Goal: Task Accomplishment & Management: Use online tool/utility

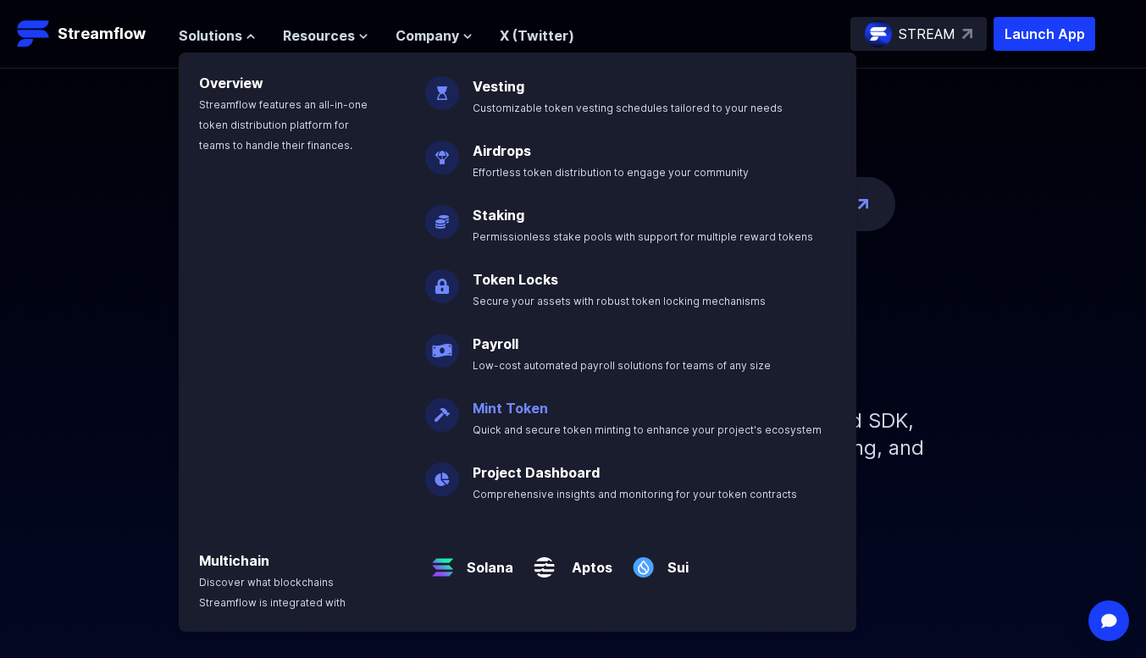
click at [511, 410] on link "Mint Token" at bounding box center [510, 408] width 75 height 17
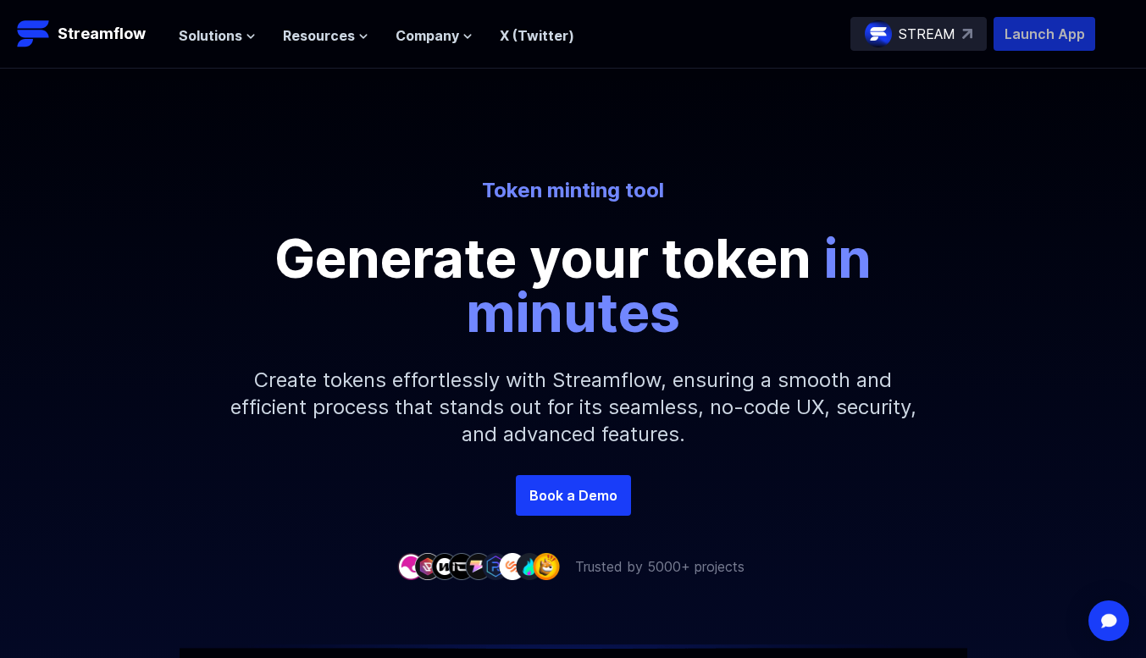
click at [1057, 36] on p "Launch App" at bounding box center [1045, 34] width 102 height 34
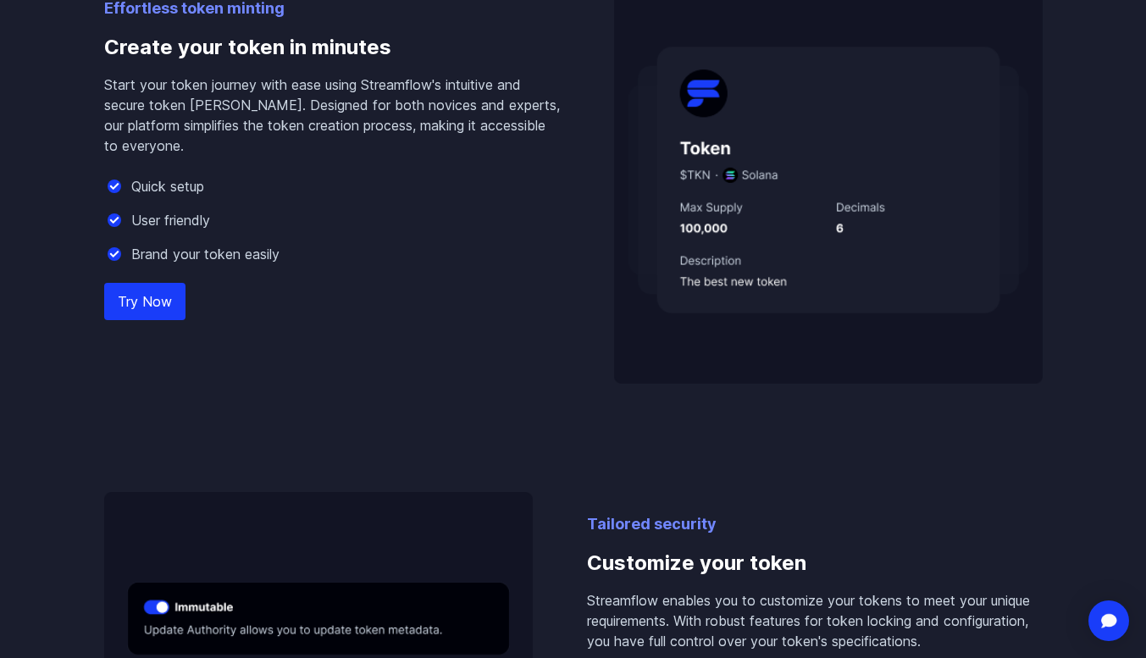
scroll to position [1179, 0]
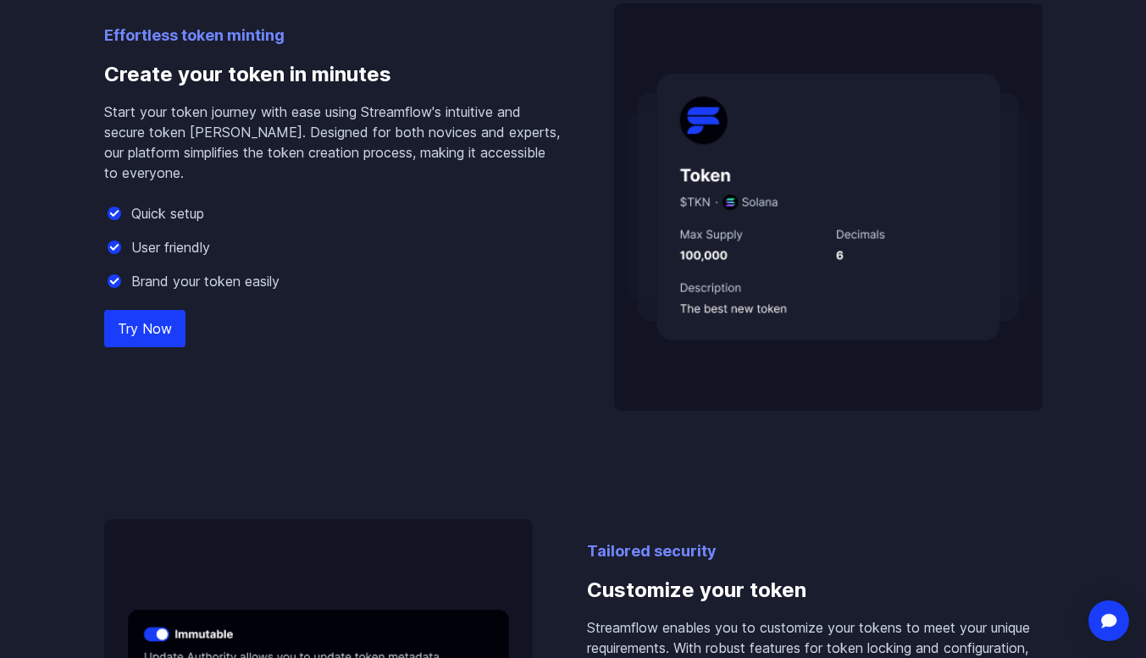
click at [156, 334] on link "Try Now" at bounding box center [144, 328] width 81 height 37
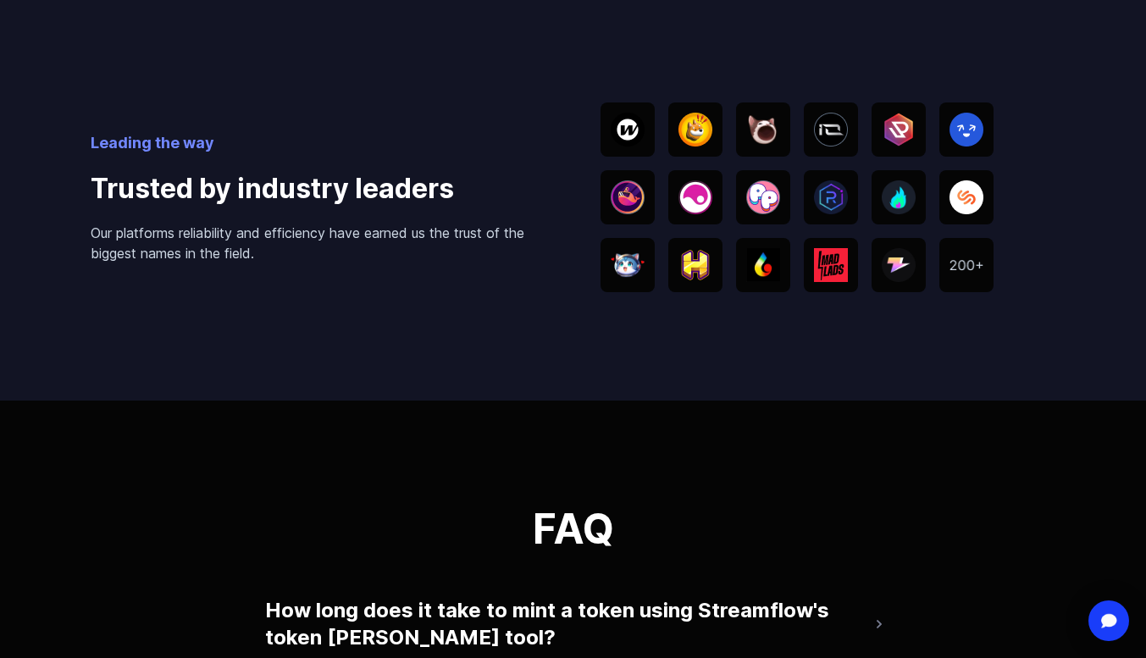
scroll to position [3023, 0]
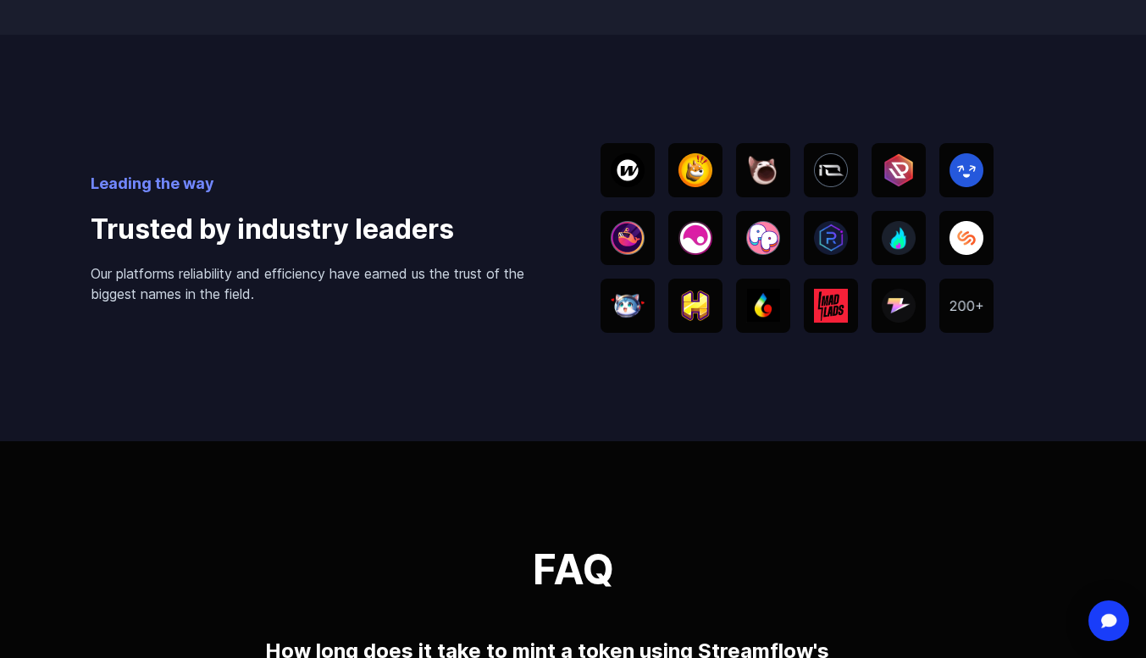
click at [968, 312] on img at bounding box center [967, 306] width 34 height 11
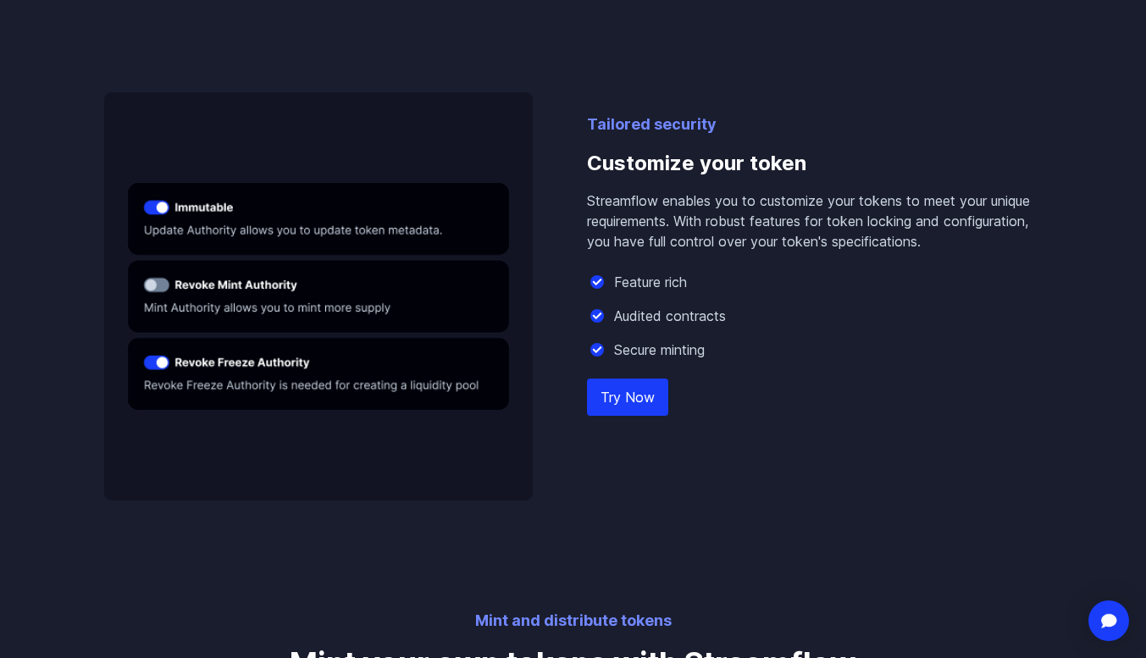
scroll to position [1596, 0]
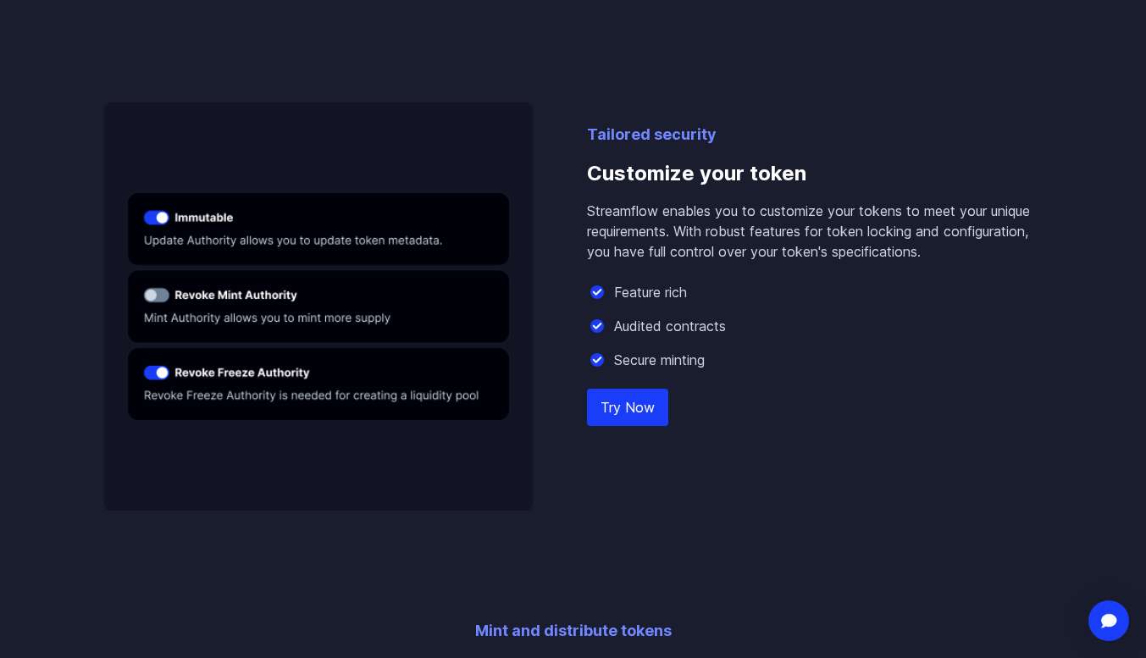
click at [629, 399] on link "Try Now" at bounding box center [627, 407] width 81 height 37
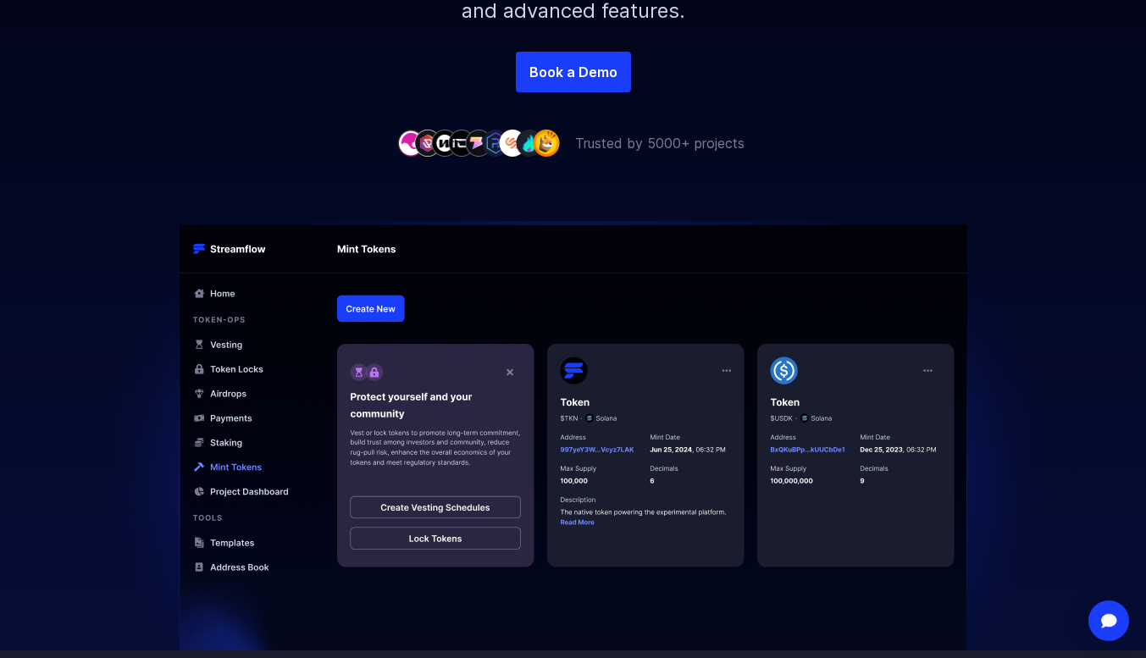
scroll to position [428, 0]
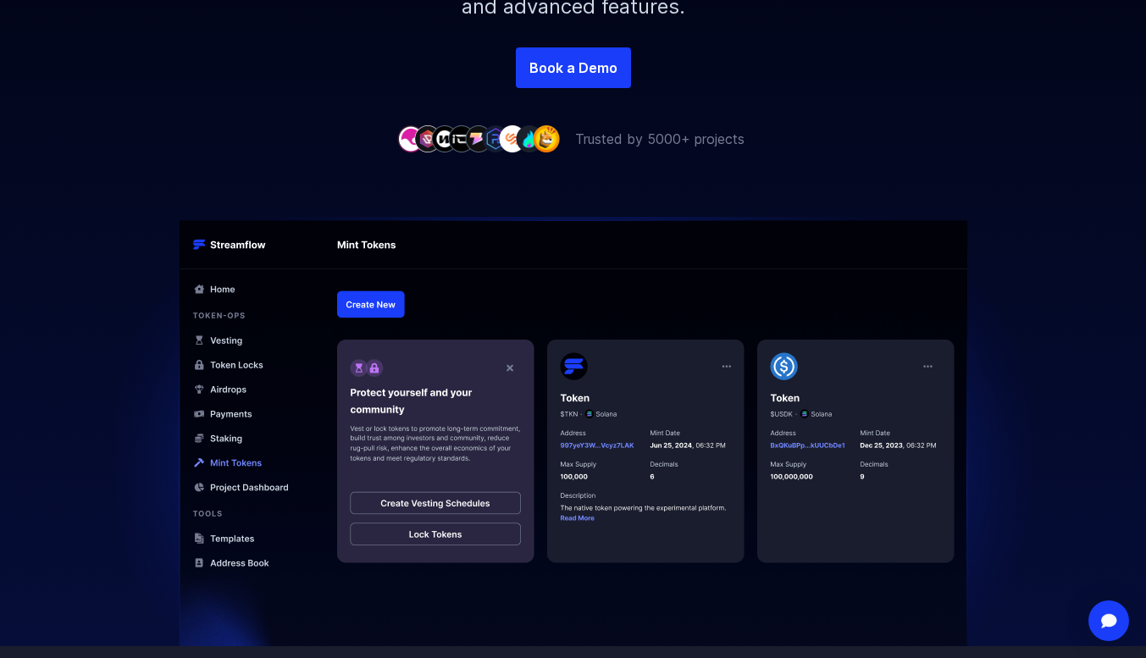
click at [1110, 244] on div at bounding box center [573, 397] width 1146 height 497
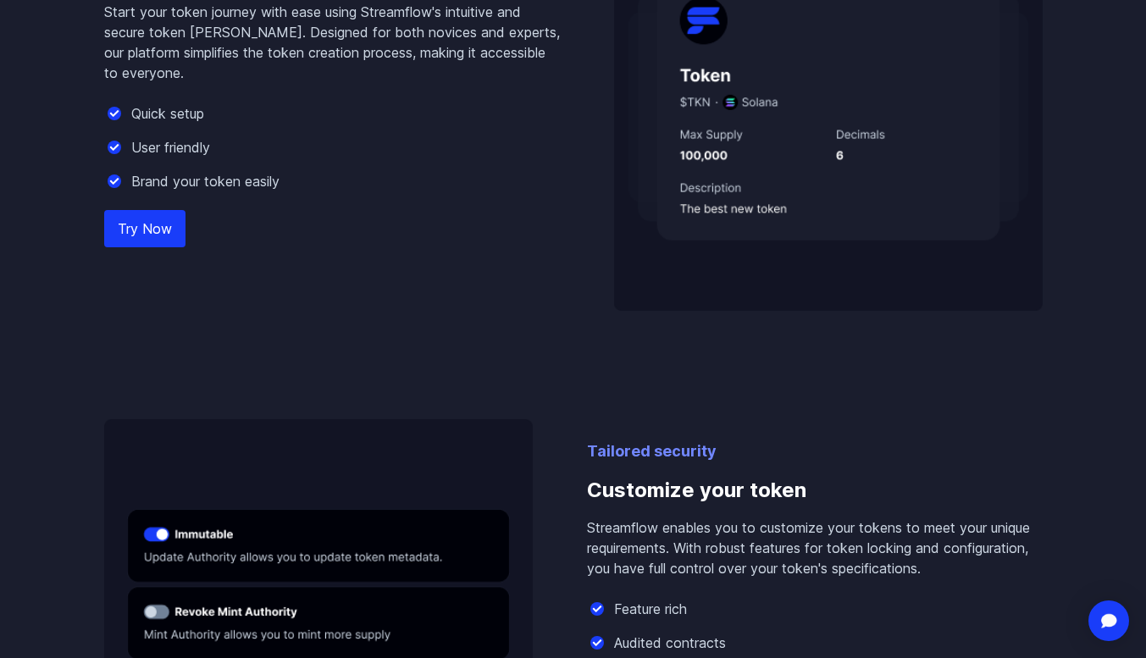
scroll to position [1343, 0]
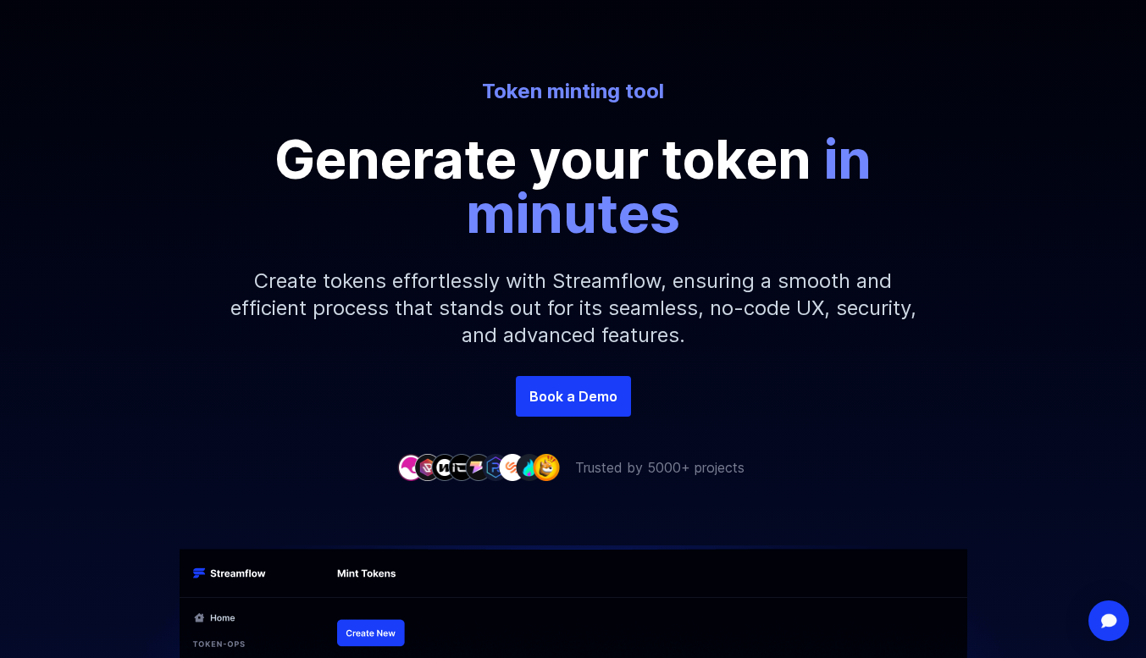
scroll to position [0, 0]
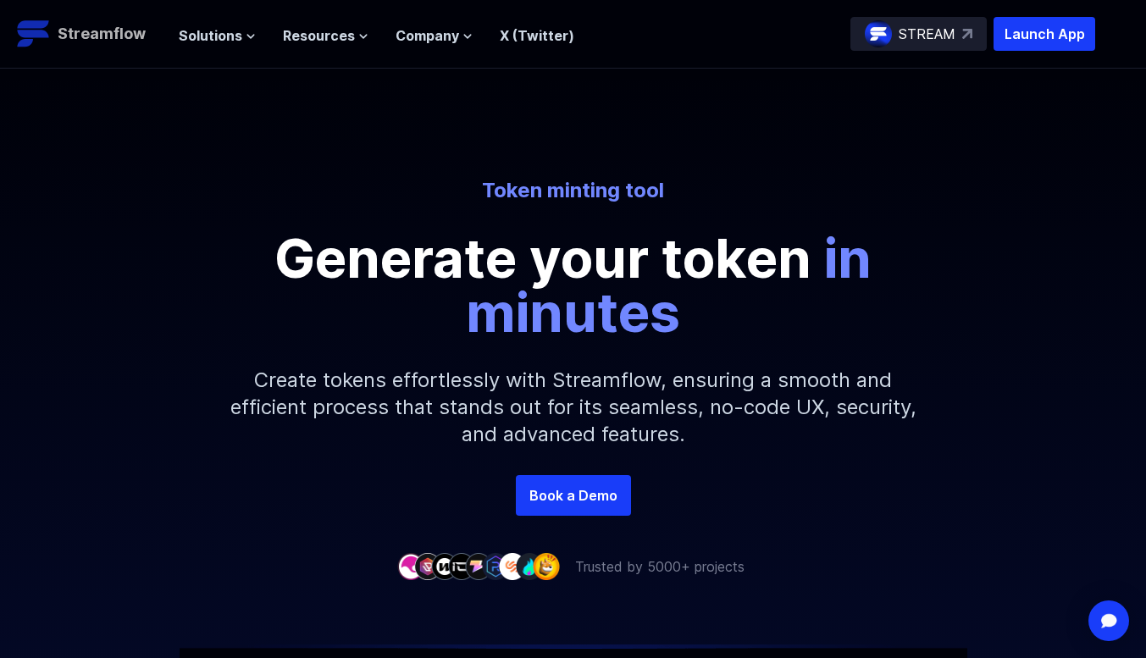
click at [93, 29] on p "Streamflow" at bounding box center [102, 34] width 88 height 24
